Goal: Task Accomplishment & Management: Manage account settings

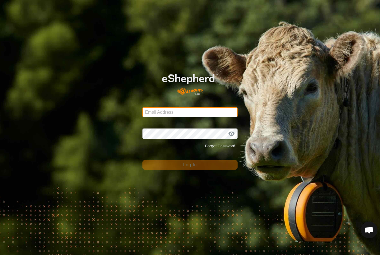
click at [202, 109] on input "Email Address" at bounding box center [190, 113] width 95 height 10
type input "[PERSON_NAME][EMAIL_ADDRESS][PERSON_NAME][DOMAIN_NAME]"
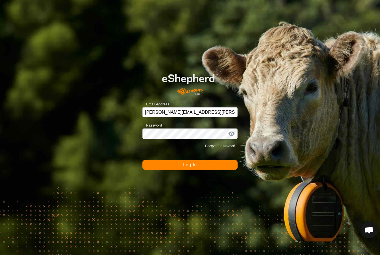
click at [190, 165] on button "Log In" at bounding box center [190, 164] width 95 height 9
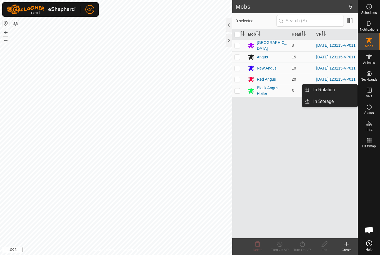
click at [338, 90] on link "In Rotation" at bounding box center [334, 89] width 48 height 11
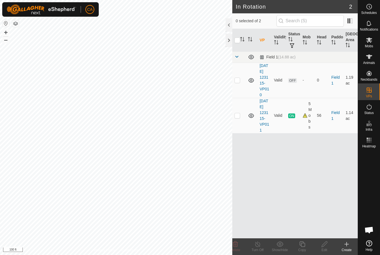
click at [240, 82] on p-checkbox at bounding box center [238, 80] width 6 height 4
checkbox input "true"
click at [327, 248] on icon at bounding box center [324, 244] width 7 height 7
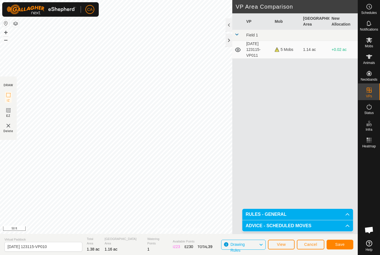
click at [341, 245] on span "Save" at bounding box center [340, 245] width 9 height 4
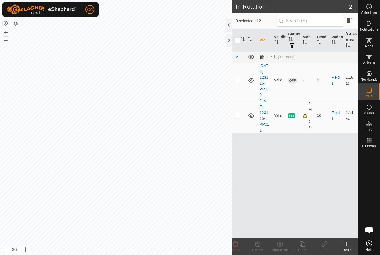
click at [226, 37] on div at bounding box center [229, 40] width 7 height 13
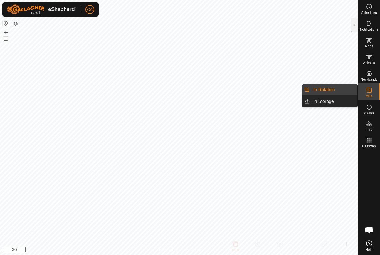
click at [356, 29] on div at bounding box center [355, 24] width 7 height 13
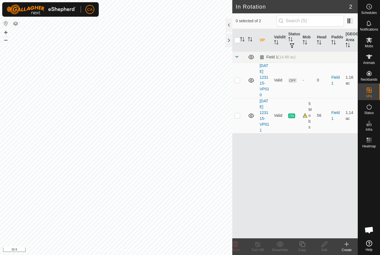
click at [242, 87] on td at bounding box center [239, 80] width 13 height 35
click at [241, 80] on td at bounding box center [239, 80] width 13 height 35
checkbox input "false"
click at [240, 128] on td at bounding box center [239, 115] width 13 height 35
checkbox input "true"
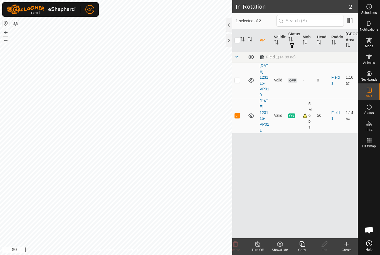
click at [228, 44] on div at bounding box center [229, 40] width 7 height 13
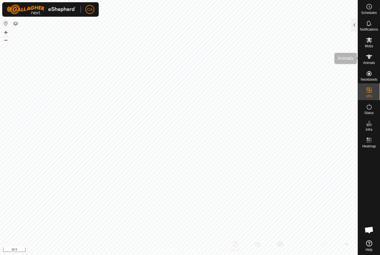
click at [370, 59] on icon at bounding box center [369, 56] width 7 height 7
click at [355, 27] on div at bounding box center [355, 24] width 7 height 13
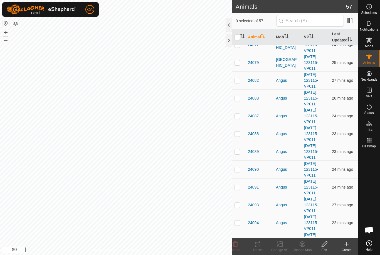
scroll to position [242, 0]
click at [239, 114] on p-checkbox at bounding box center [238, 115] width 6 height 4
checkbox input "true"
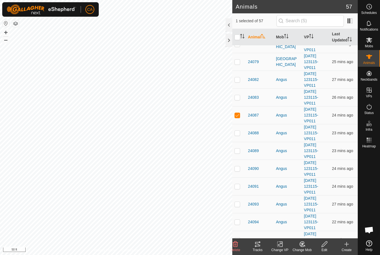
click at [239, 133] on p-checkbox at bounding box center [238, 133] width 6 height 4
checkbox input "true"
click at [240, 150] on p-checkbox at bounding box center [238, 151] width 6 height 4
checkbox input "true"
click at [240, 170] on p-checkbox at bounding box center [238, 169] width 6 height 4
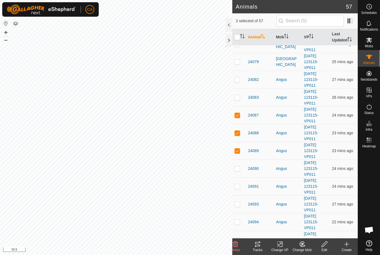
checkbox input "true"
click at [242, 187] on td at bounding box center [239, 187] width 13 height 18
checkbox input "true"
click at [240, 206] on p-checkbox at bounding box center [238, 204] width 6 height 4
checkbox input "true"
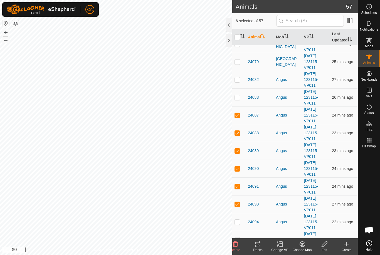
click at [240, 221] on p-checkbox at bounding box center [238, 222] width 6 height 4
checkbox input "true"
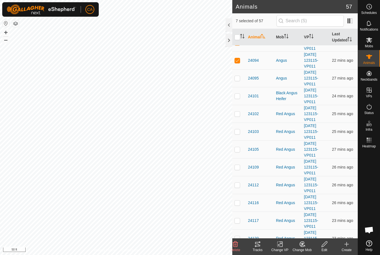
scroll to position [404, 0]
click at [240, 165] on p-checkbox at bounding box center [238, 167] width 6 height 4
checkbox input "true"
click at [240, 185] on p-checkbox at bounding box center [238, 184] width 6 height 4
checkbox input "true"
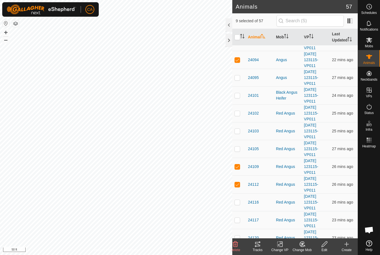
click at [240, 203] on p-checkbox at bounding box center [238, 202] width 6 height 4
checkbox input "true"
click at [258, 247] on icon at bounding box center [258, 244] width 7 height 7
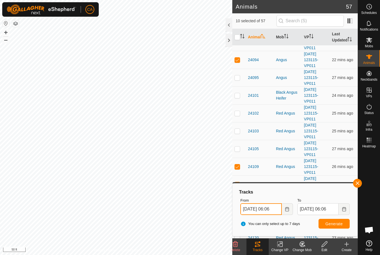
click at [272, 207] on input "[DATE] 06:06" at bounding box center [261, 210] width 41 height 12
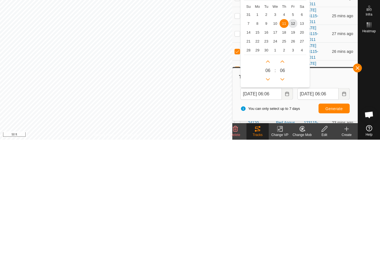
click at [276, 135] on span "10" at bounding box center [275, 139] width 9 height 9
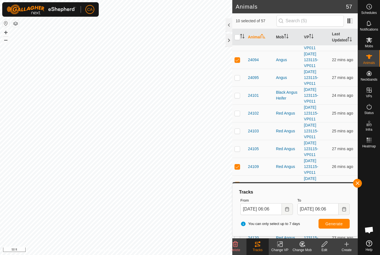
click at [338, 224] on span "Generate" at bounding box center [334, 224] width 17 height 4
click at [267, 209] on input "[DATE] 06:06" at bounding box center [261, 210] width 41 height 12
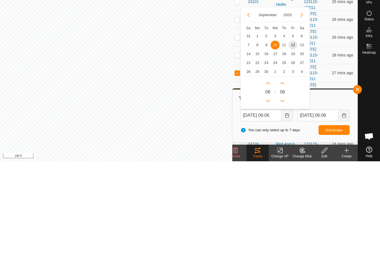
click at [285, 135] on span "11" at bounding box center [284, 139] width 9 height 9
type input "[DATE] 06:06"
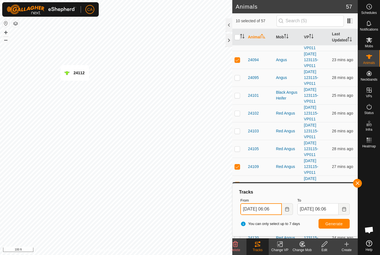
click at [269, 207] on input "[DATE] 06:06" at bounding box center [261, 210] width 41 height 12
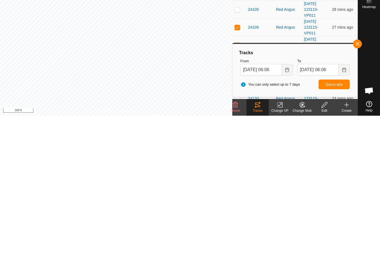
click at [348, 219] on button "Generate" at bounding box center [334, 224] width 31 height 10
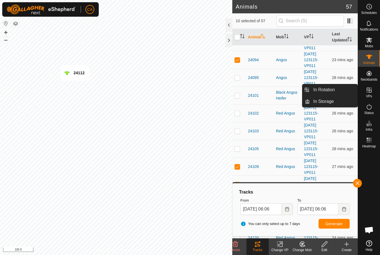
click at [333, 86] on link "In Rotation" at bounding box center [334, 89] width 48 height 11
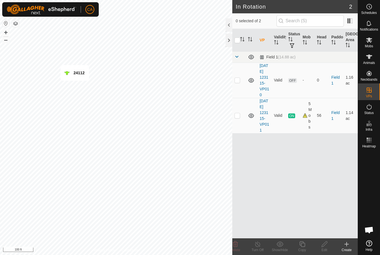
click at [345, 246] on icon at bounding box center [347, 244] width 7 height 7
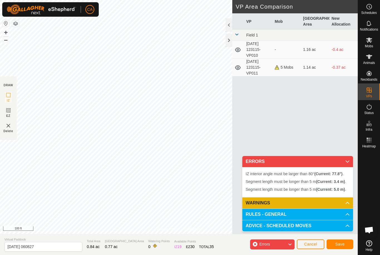
click at [315, 244] on span "Cancel" at bounding box center [310, 244] width 13 height 4
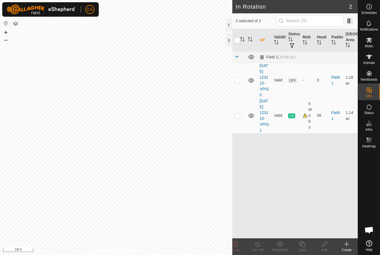
click at [352, 244] on create-svg-icon at bounding box center [347, 244] width 22 height 7
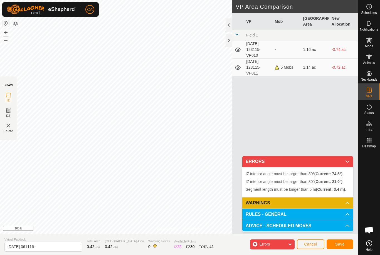
click at [313, 242] on button "Cancel" at bounding box center [311, 245] width 28 height 10
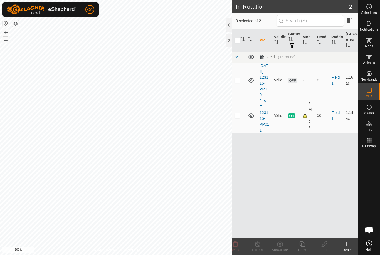
click at [353, 4] on header "In Rotation 2" at bounding box center [296, 6] width 126 height 13
